Goal: Task Accomplishment & Management: Use online tool/utility

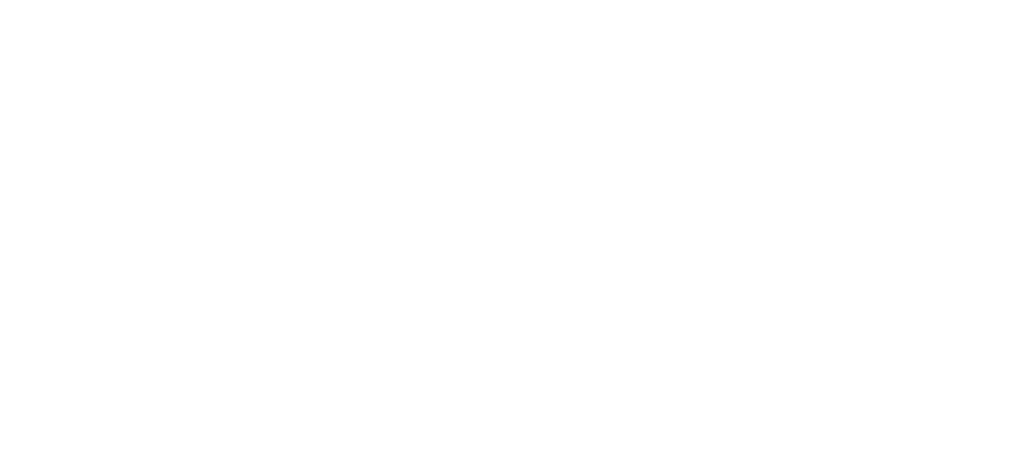
click at [337, 94] on div at bounding box center [512, 236] width 1025 height 473
click at [561, 115] on div at bounding box center [512, 236] width 1025 height 473
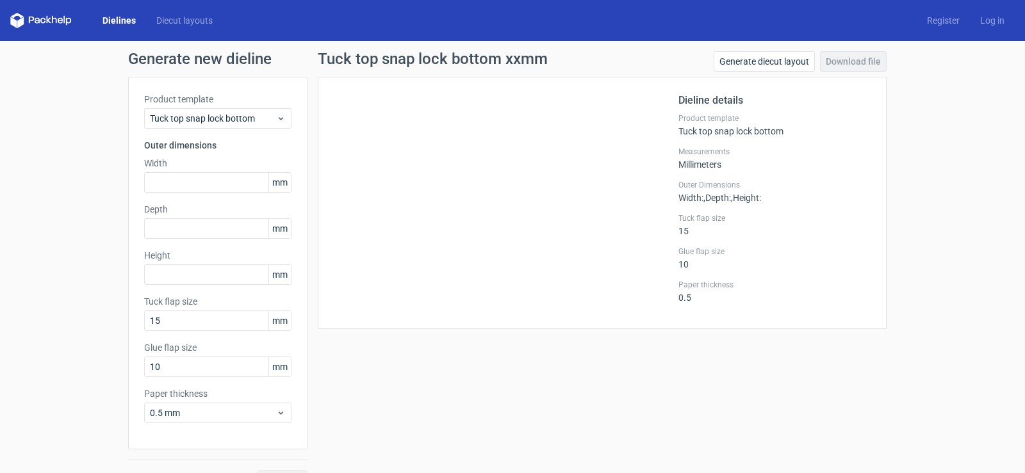
click at [604, 403] on div "Tuck top snap lock bottom xxmm Generate diecut layout Download file Dieline det…" at bounding box center [601, 271] width 589 height 440
click at [210, 119] on span "Tuck top snap lock bottom" at bounding box center [213, 118] width 126 height 13
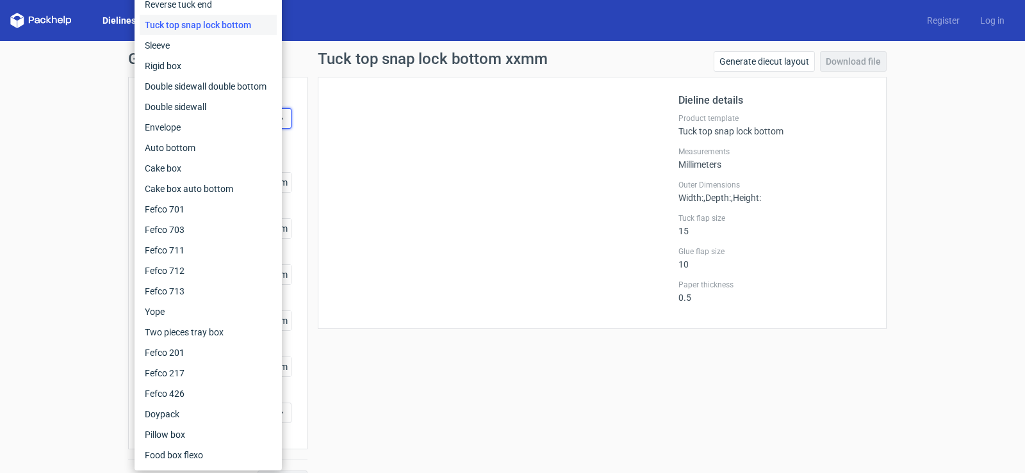
click at [368, 336] on div "Tuck top snap lock bottom xxmm Generate diecut layout Download file Dieline det…" at bounding box center [601, 271] width 589 height 440
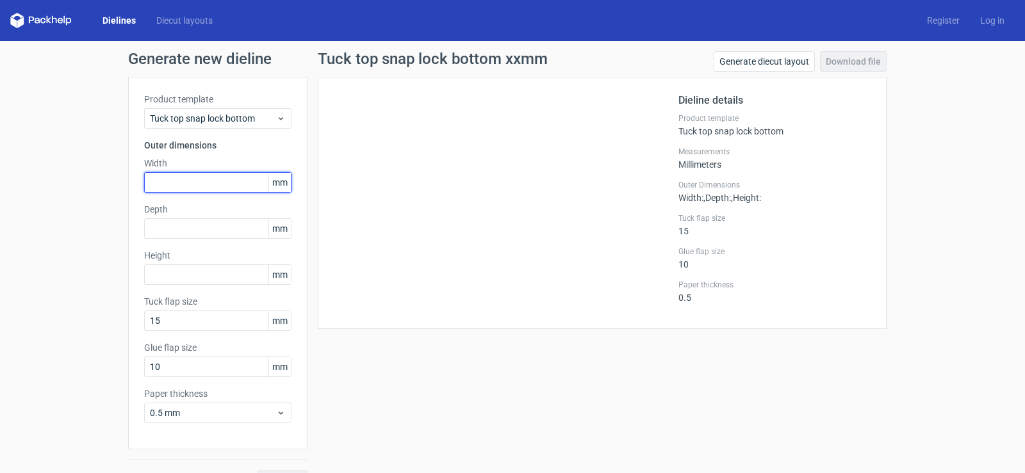
click at [195, 184] on input "text" at bounding box center [217, 182] width 147 height 20
click at [279, 182] on span "mm" at bounding box center [279, 182] width 22 height 19
click at [191, 187] on input "text" at bounding box center [217, 182] width 147 height 20
paste input "1397"
drag, startPoint x: 214, startPoint y: 182, endPoint x: 133, endPoint y: 177, distance: 80.8
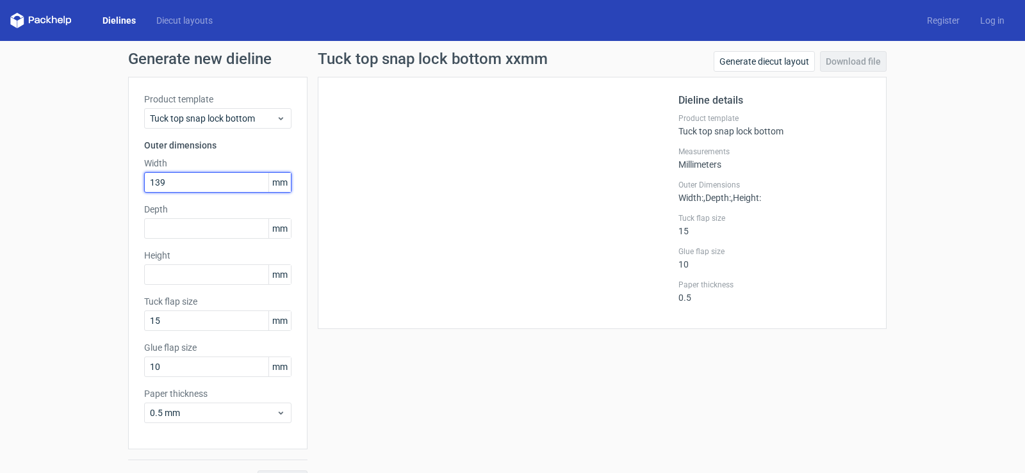
click at [133, 177] on div "Product template Tuck top snap lock bottom Outer dimensions Width 139 mm Depth …" at bounding box center [217, 263] width 179 height 373
type input "140"
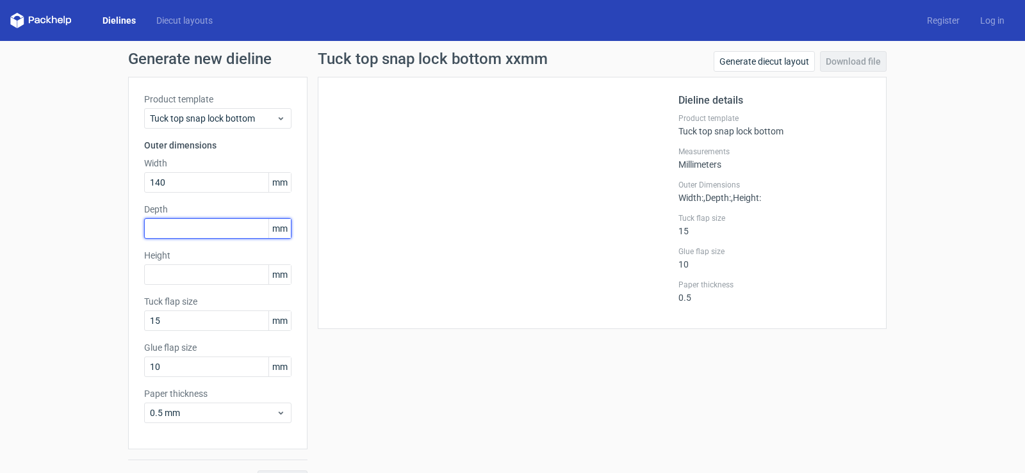
click at [176, 220] on input "text" at bounding box center [217, 228] width 147 height 20
type input "165"
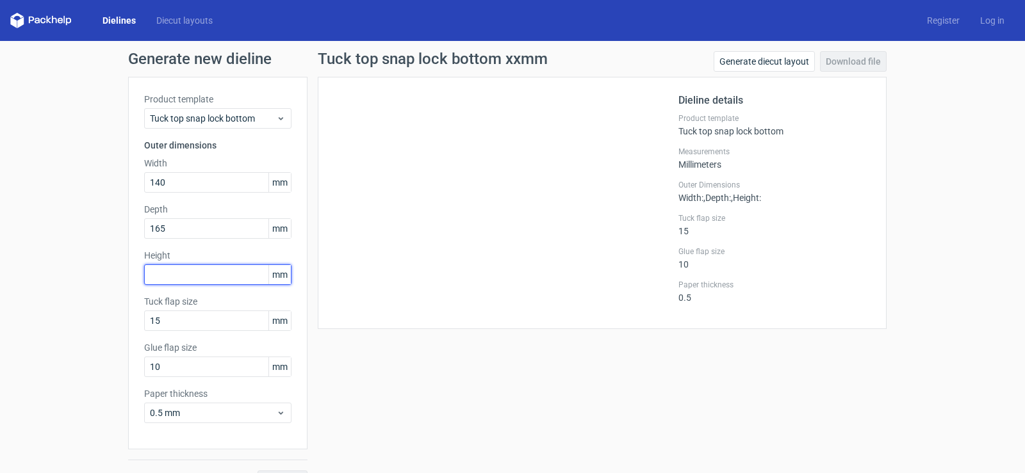
click at [174, 279] on input "text" at bounding box center [217, 274] width 147 height 20
type input "26"
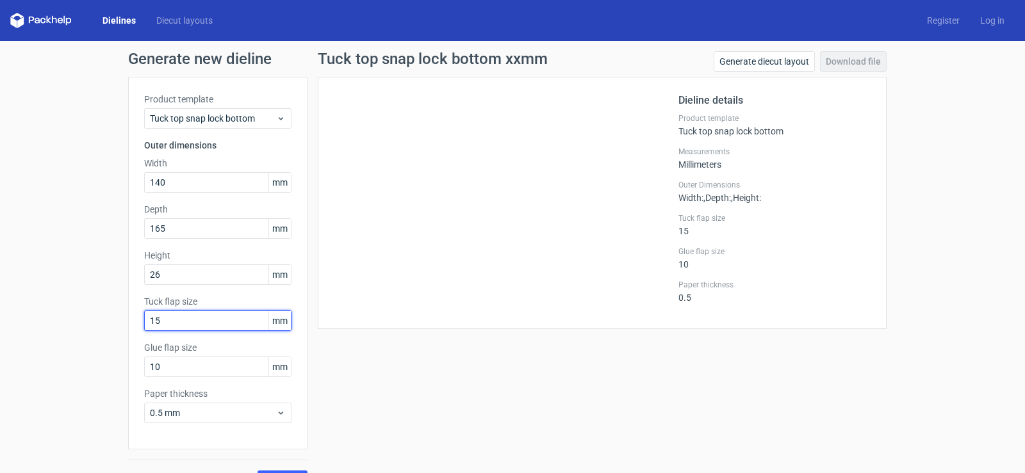
drag, startPoint x: 185, startPoint y: 323, endPoint x: 127, endPoint y: 313, distance: 59.2
click at [128, 313] on div "Product template Tuck top snap lock bottom Outer dimensions Width 140 mm Depth …" at bounding box center [217, 263] width 179 height 373
type input "20"
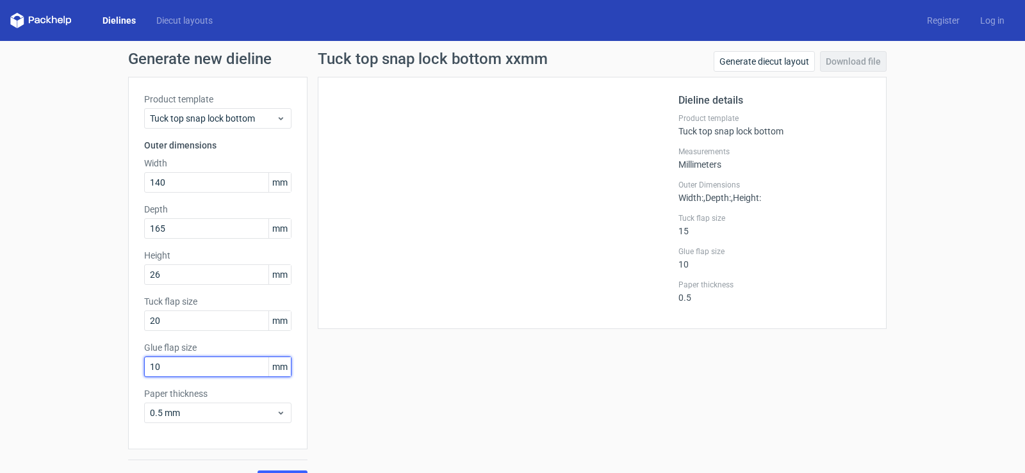
click at [169, 368] on input "10" at bounding box center [217, 367] width 147 height 20
drag, startPoint x: 169, startPoint y: 368, endPoint x: 128, endPoint y: 362, distance: 41.4
click at [129, 362] on div "Product template Tuck top snap lock bottom Outer dimensions Width 140 mm Depth …" at bounding box center [217, 263] width 179 height 373
type input "20"
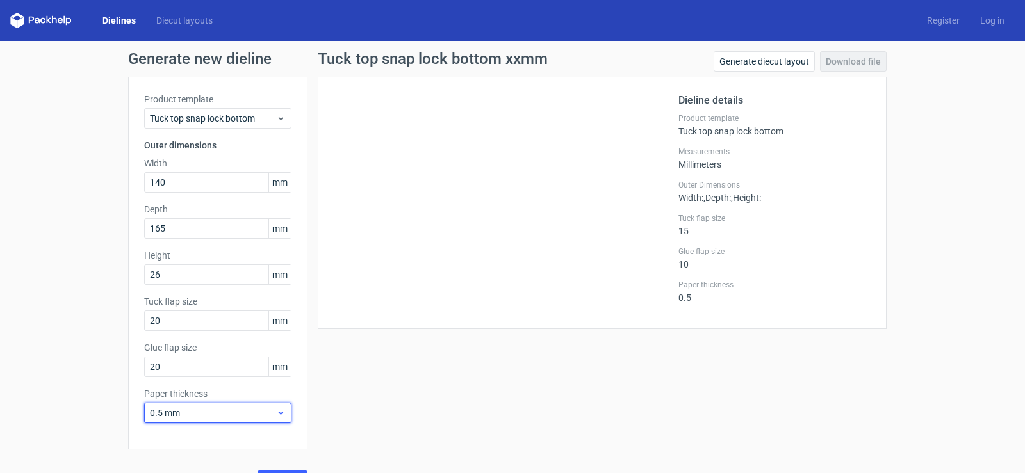
click at [228, 413] on span "0.5 mm" at bounding box center [213, 413] width 126 height 13
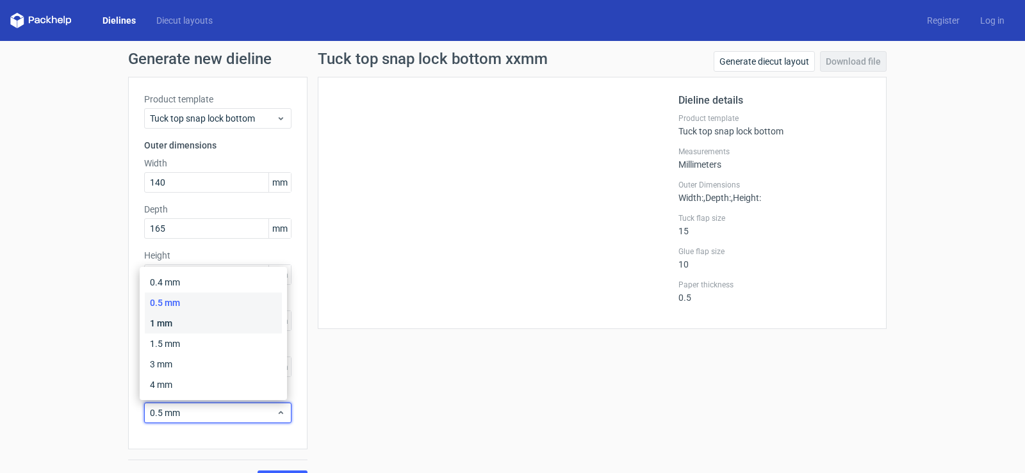
click at [201, 324] on div "1 mm" at bounding box center [213, 323] width 137 height 20
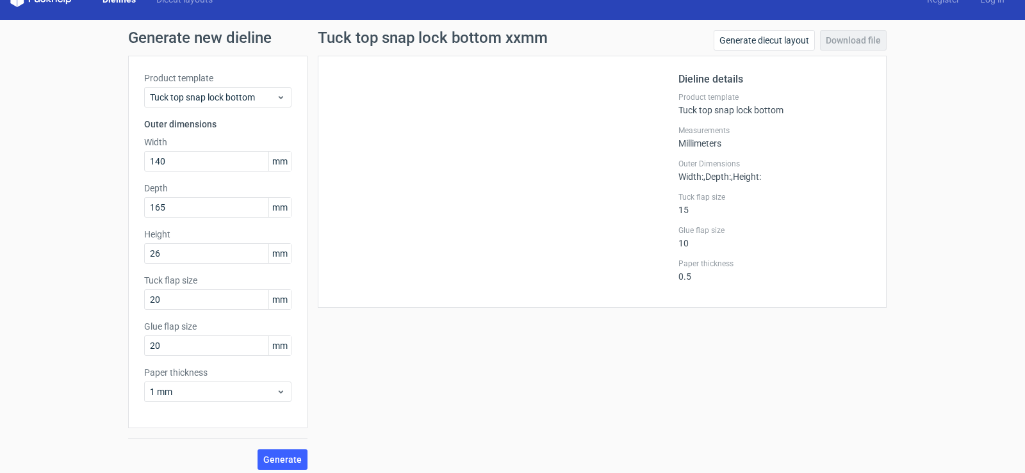
scroll to position [28, 0]
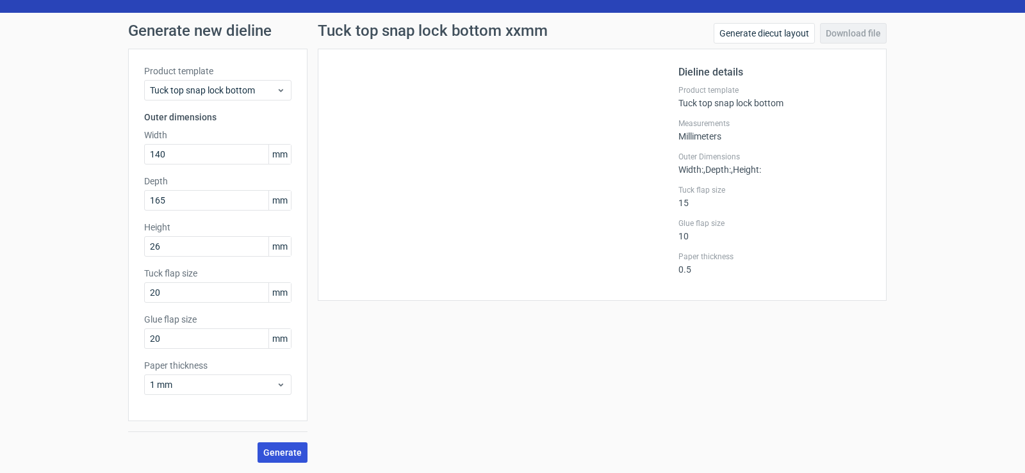
click at [286, 451] on span "Generate" at bounding box center [282, 452] width 38 height 9
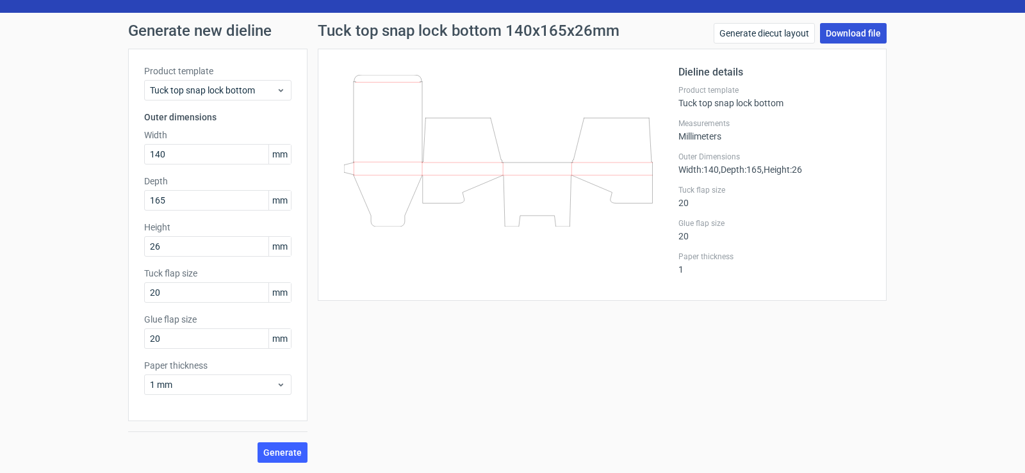
click at [847, 35] on link "Download file" at bounding box center [853, 33] width 67 height 20
click at [842, 36] on link "Download file" at bounding box center [853, 33] width 67 height 20
click at [922, 248] on div "Generate new dieline Product template Tuck top snap lock bottom Outer dimension…" at bounding box center [512, 243] width 1025 height 460
click at [752, 38] on link "Generate diecut layout" at bounding box center [763, 33] width 101 height 20
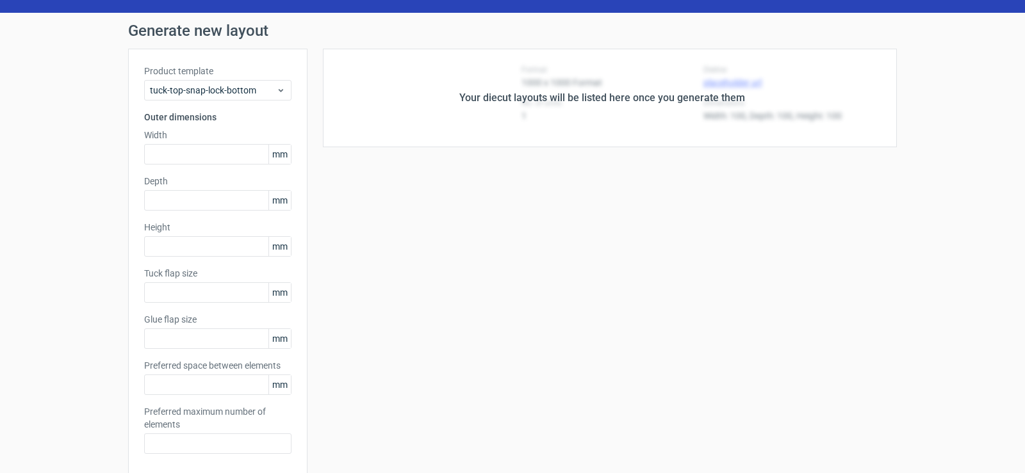
type input "140"
type input "165"
type input "26"
type input "20"
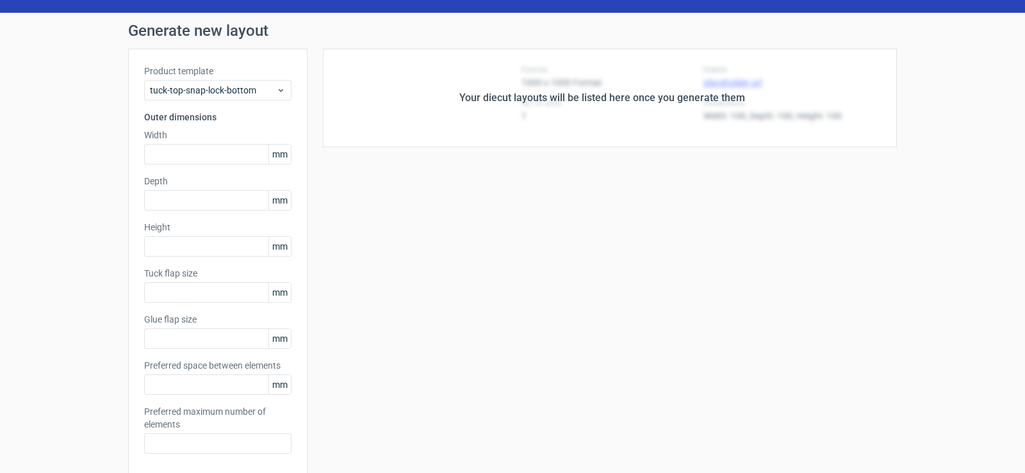
type input "5"
type input "48"
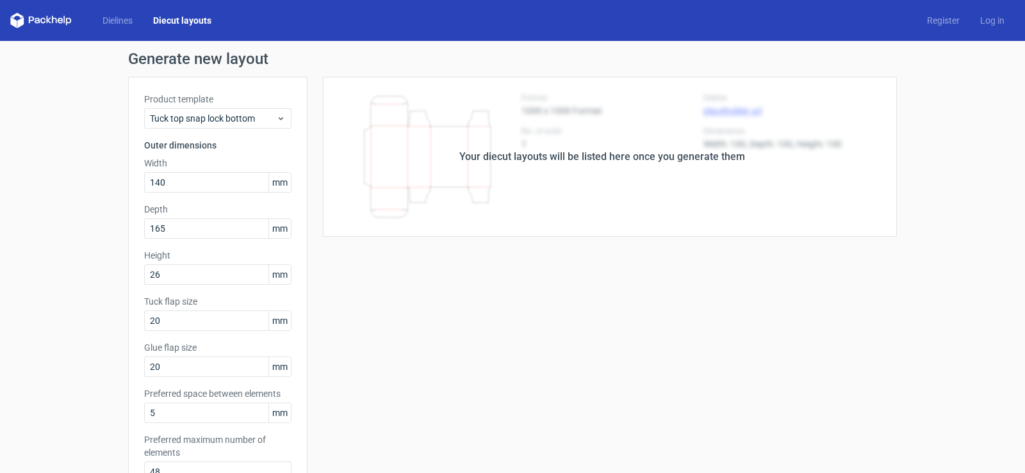
click at [970, 134] on div "Generate new layout Product template Tuck top snap lock bottom Outer dimensions…" at bounding box center [512, 411] width 1025 height 741
click at [711, 305] on div "Your diecut layouts will be listed here once you generate them Height Depth Wid…" at bounding box center [601, 424] width 589 height 695
click at [988, 23] on link "Log in" at bounding box center [991, 20] width 45 height 13
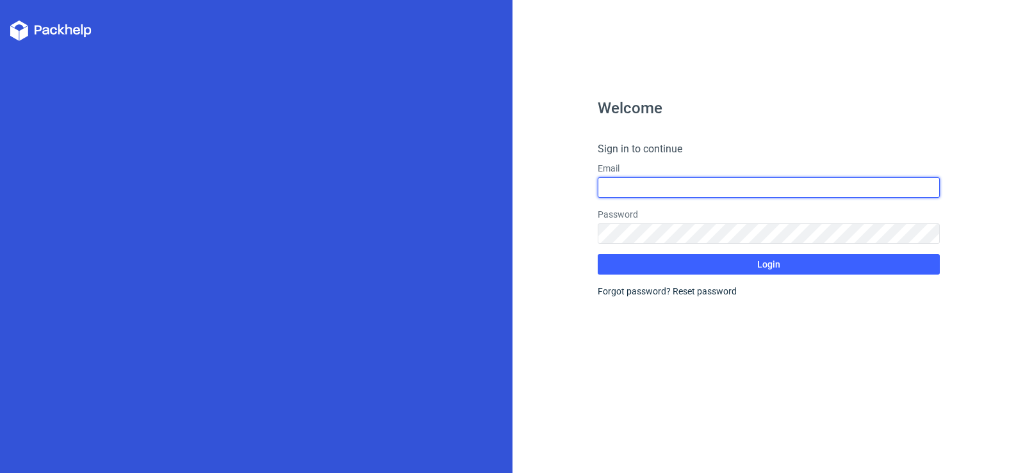
click at [661, 193] on input "text" at bounding box center [767, 187] width 341 height 20
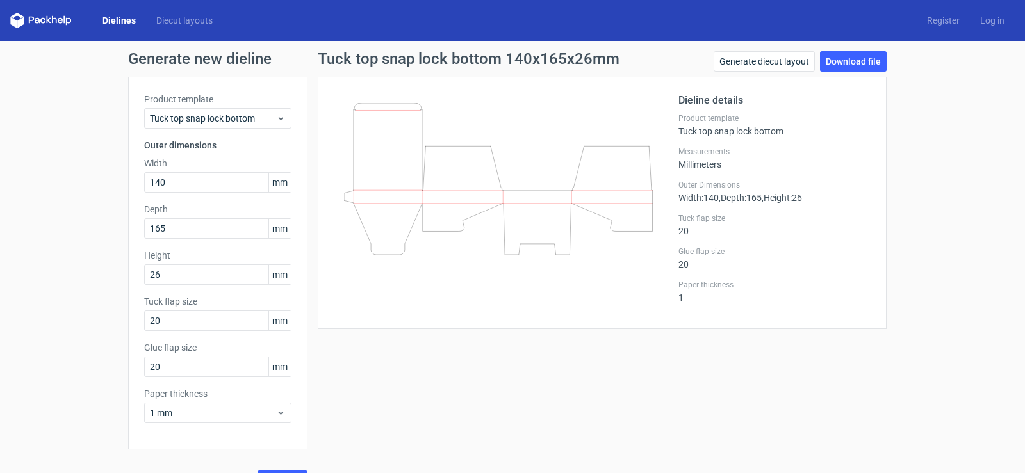
drag, startPoint x: 577, startPoint y: 200, endPoint x: 608, endPoint y: 231, distance: 43.5
click at [608, 231] on icon at bounding box center [498, 179] width 309 height 152
drag, startPoint x: 580, startPoint y: 183, endPoint x: 923, endPoint y: 350, distance: 381.8
click at [923, 350] on div "Generate new dieline Product template Tuck top snap lock bottom Outer dimension…" at bounding box center [512, 271] width 1025 height 460
click at [600, 348] on div "Tuck top snap lock bottom 140x165x26mm Generate diecut layout Download file Die…" at bounding box center [601, 271] width 589 height 440
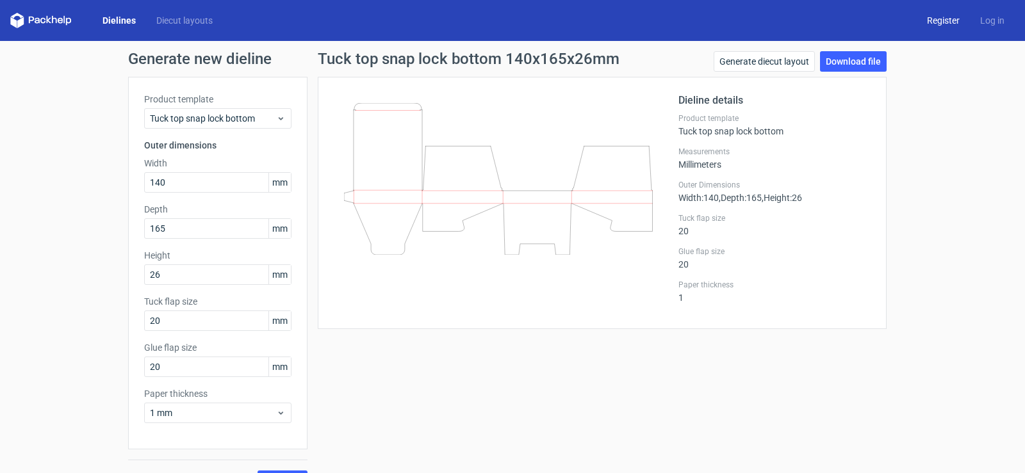
click at [933, 22] on link "Register" at bounding box center [942, 20] width 53 height 13
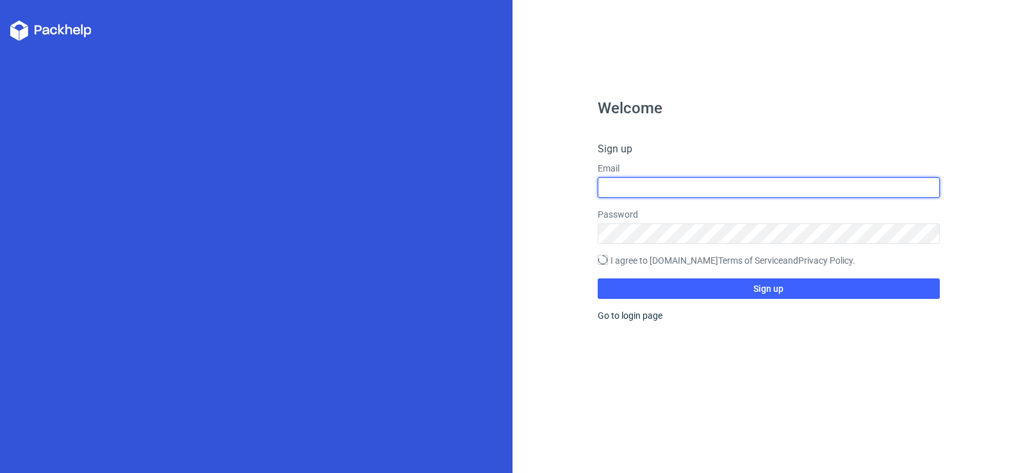
click at [680, 182] on input "text" at bounding box center [767, 187] width 341 height 20
type input "rohit.s.design@gmail.com"
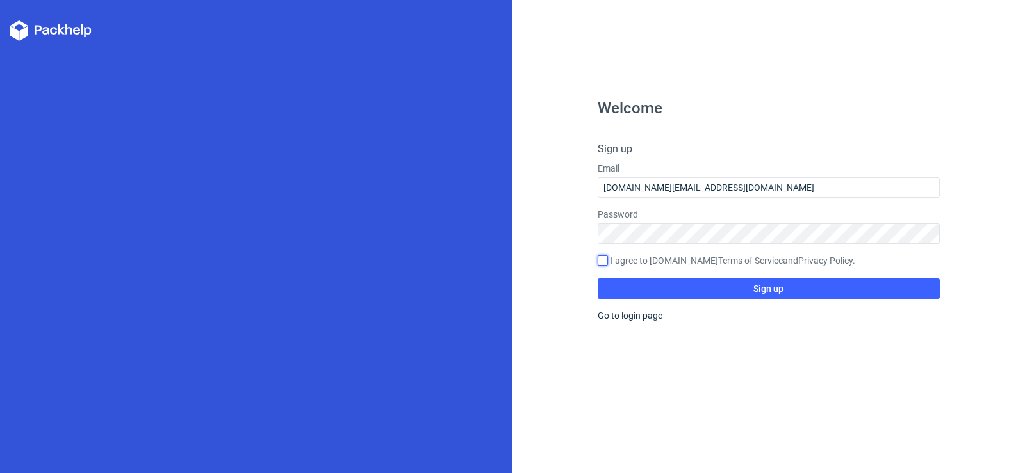
drag, startPoint x: 602, startPoint y: 263, endPoint x: 615, endPoint y: 278, distance: 19.5
click at [603, 263] on input "I agree to Packhelp.com Terms of Service and Privacy Policy ." at bounding box center [602, 260] width 10 height 10
checkbox input "true"
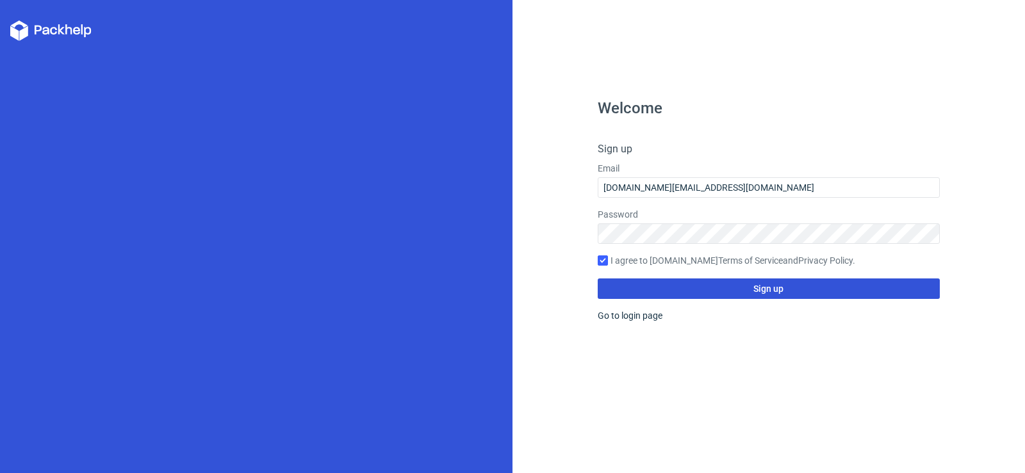
click at [766, 289] on span "Sign up" at bounding box center [768, 288] width 30 height 9
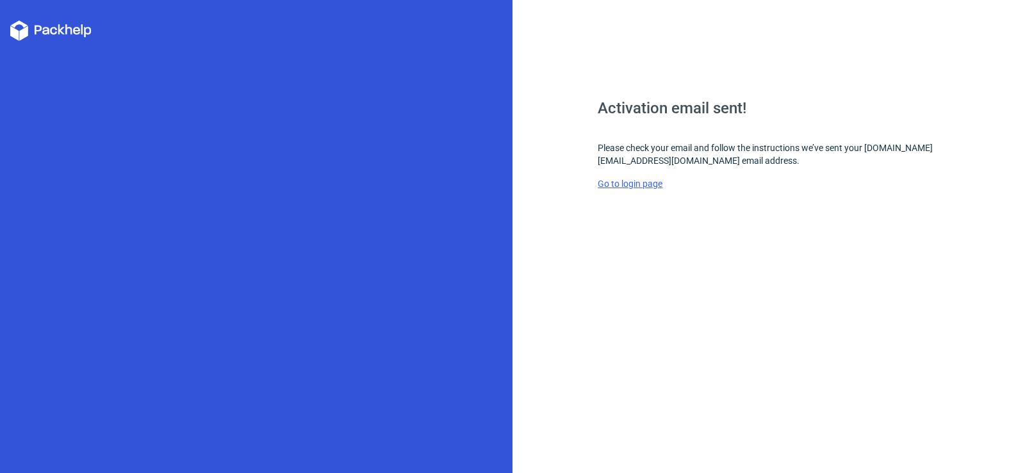
click at [638, 184] on link "Go to login page" at bounding box center [629, 184] width 65 height 10
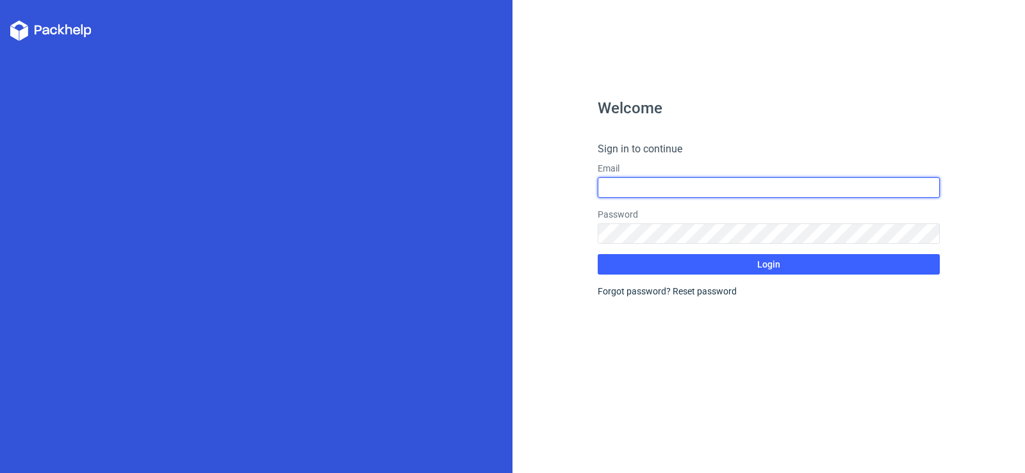
click at [638, 187] on input "text" at bounding box center [767, 187] width 341 height 20
type input "rohit.s.design@gmail.com"
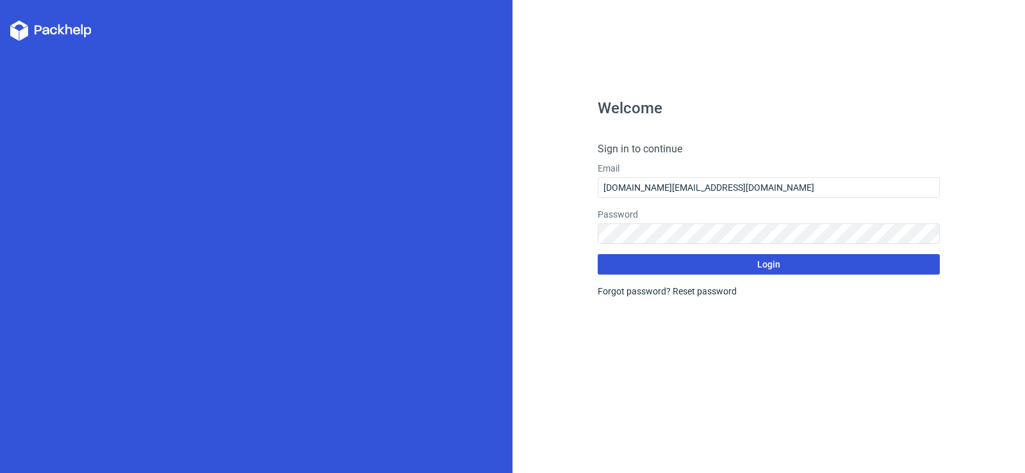
click at [769, 268] on span "Login" at bounding box center [768, 264] width 23 height 9
